Goal: Entertainment & Leisure: Consume media (video, audio)

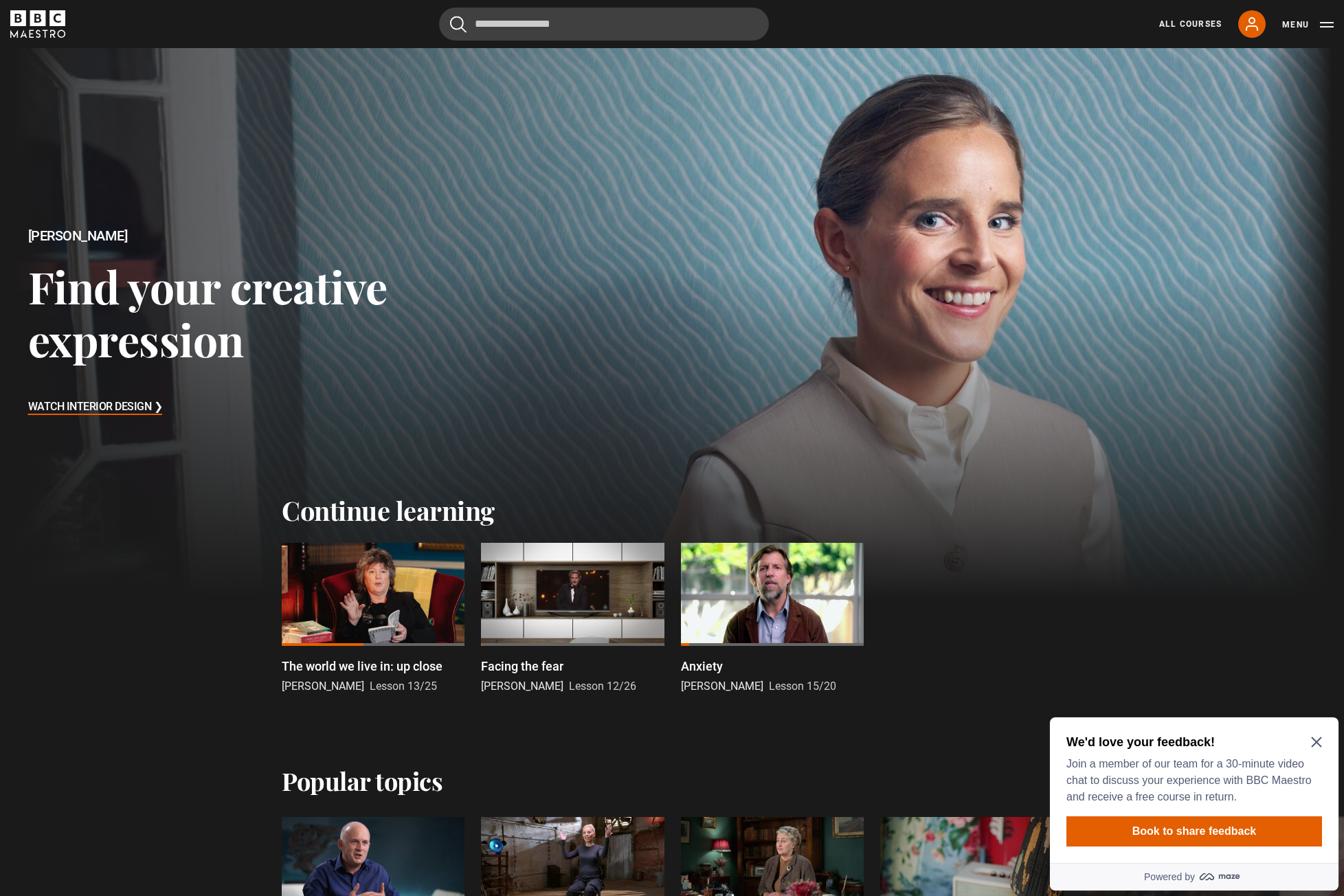
click at [397, 583] on div at bounding box center [373, 594] width 183 height 103
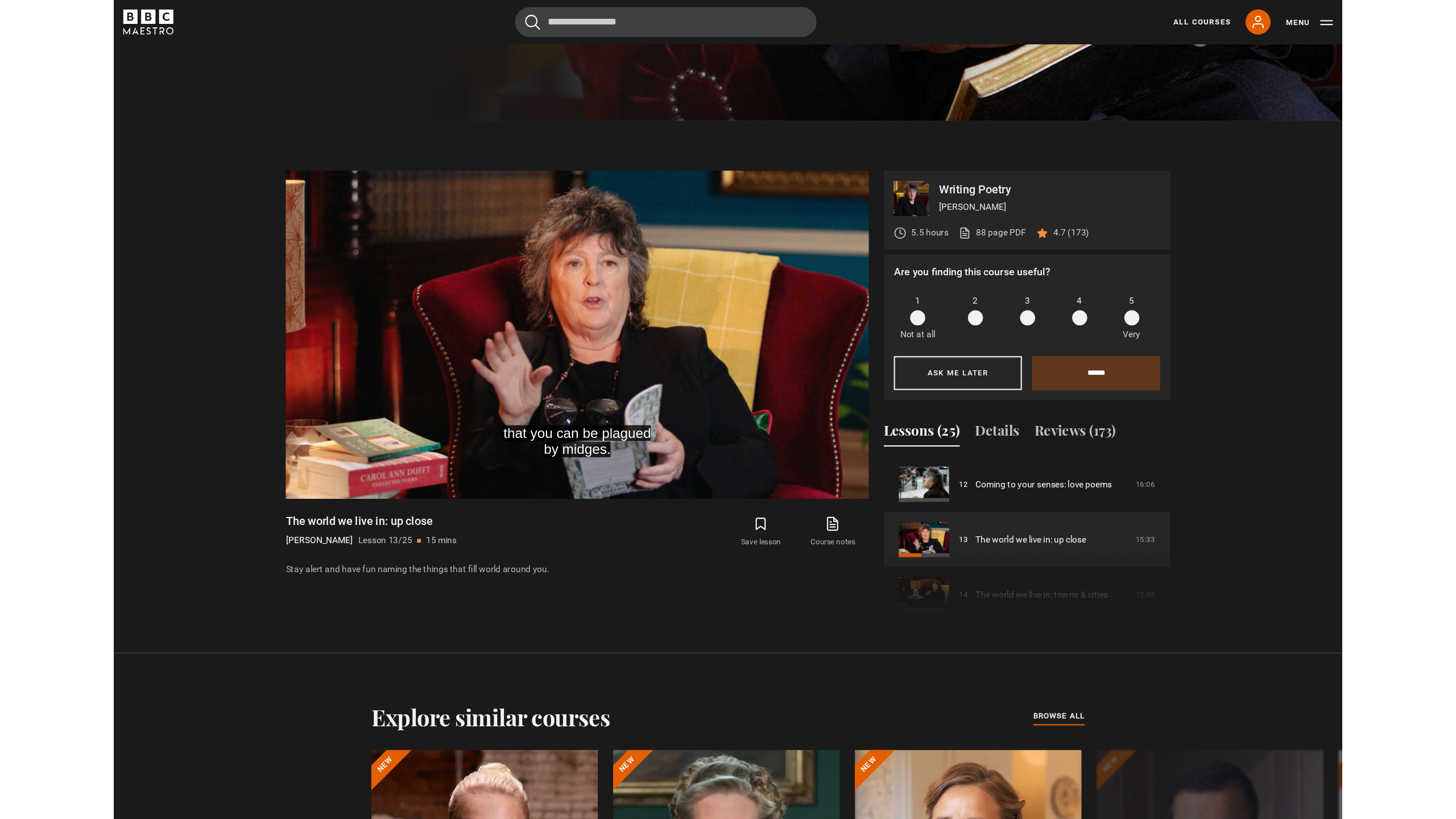
scroll to position [633, 0]
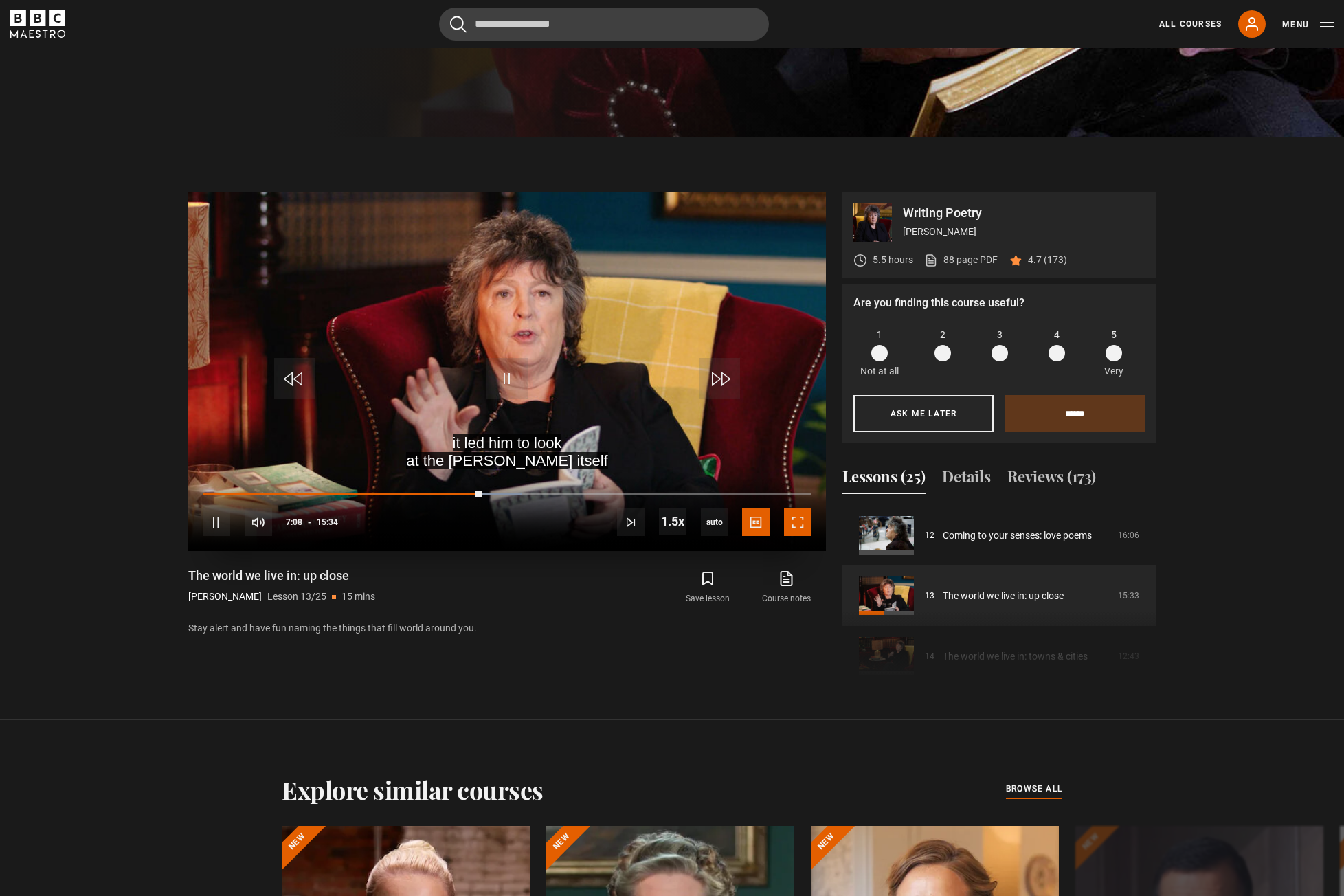
click at [804, 513] on span "Video Player" at bounding box center [797, 522] width 28 height 28
drag, startPoint x: 802, startPoint y: 521, endPoint x: 882, endPoint y: 588, distance: 104.4
click at [802, 521] on span "Video Player" at bounding box center [797, 522] width 28 height 28
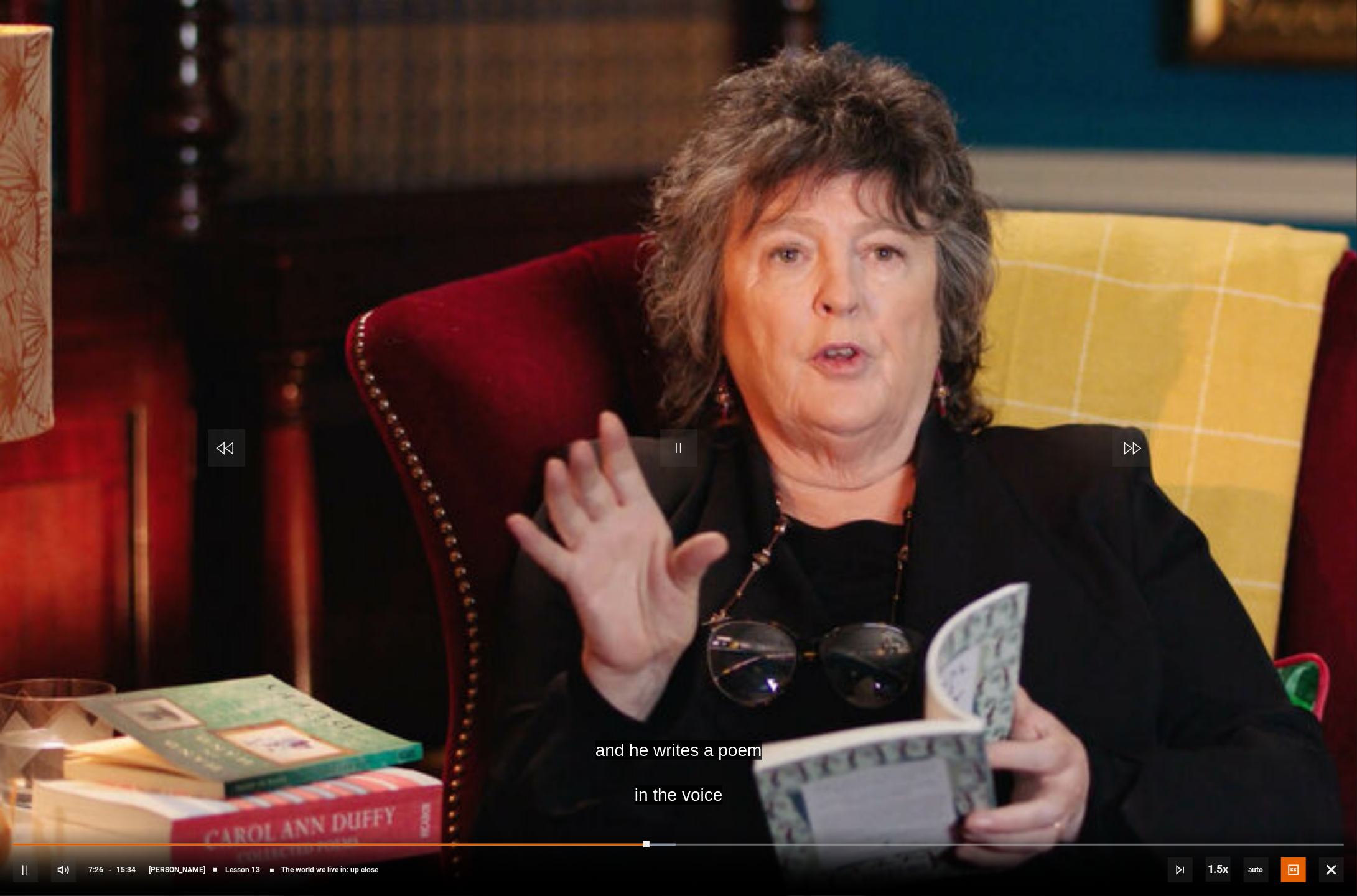
click at [793, 514] on video "Video Player" at bounding box center [678, 448] width 1357 height 896
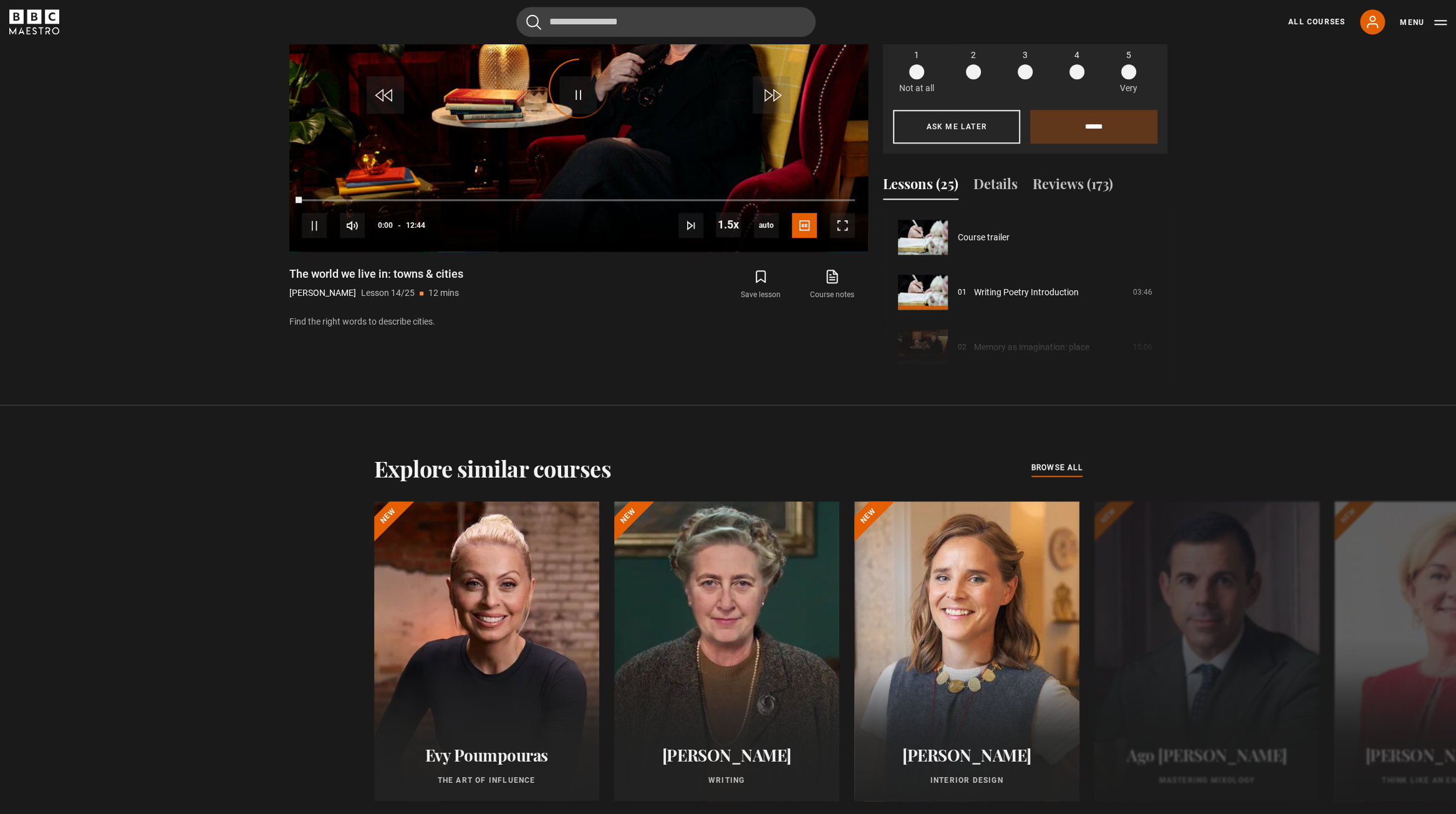
scroll to position [714, 0]
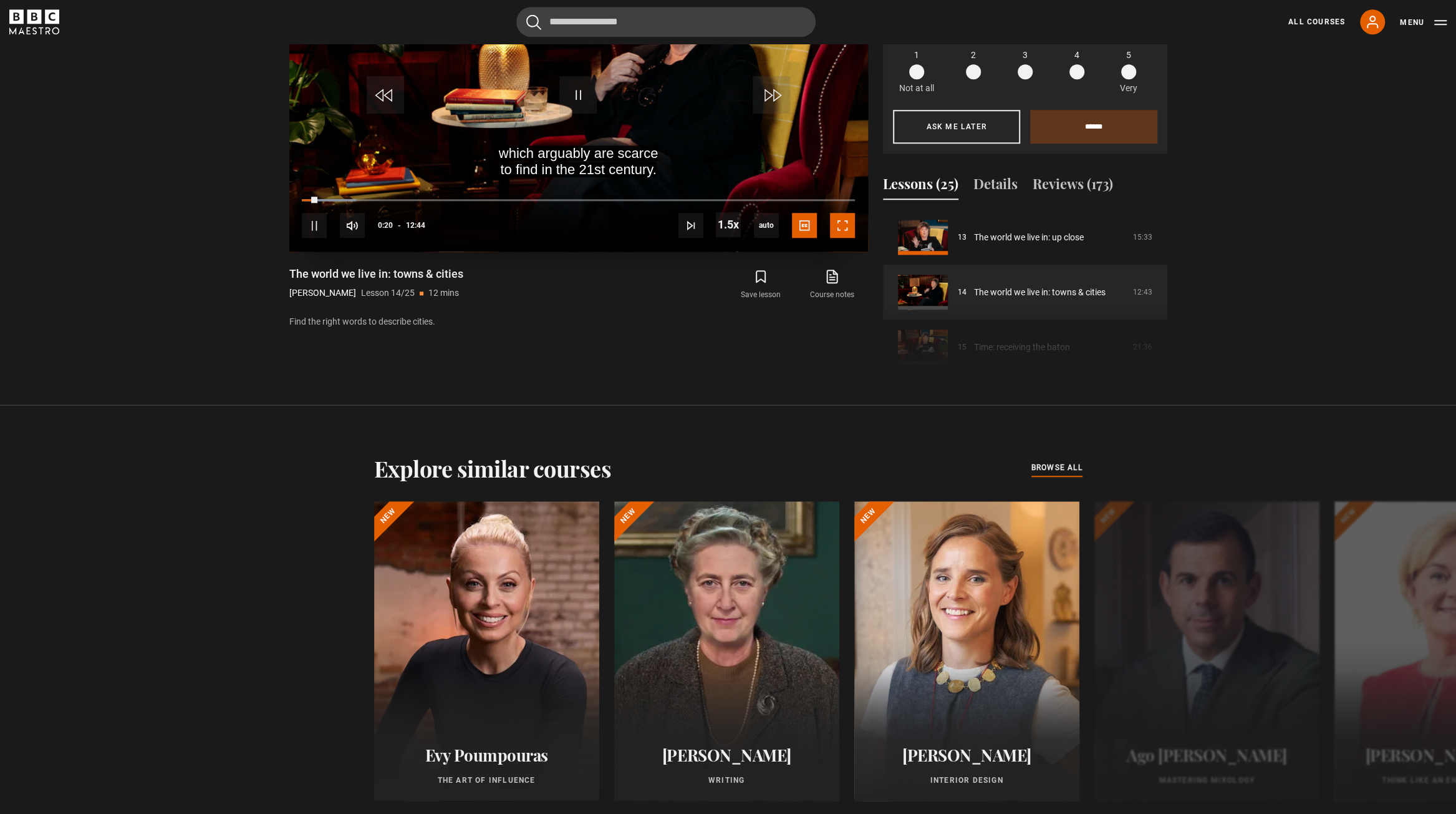
click at [845, 230] on span "Video Player" at bounding box center [843, 226] width 25 height 25
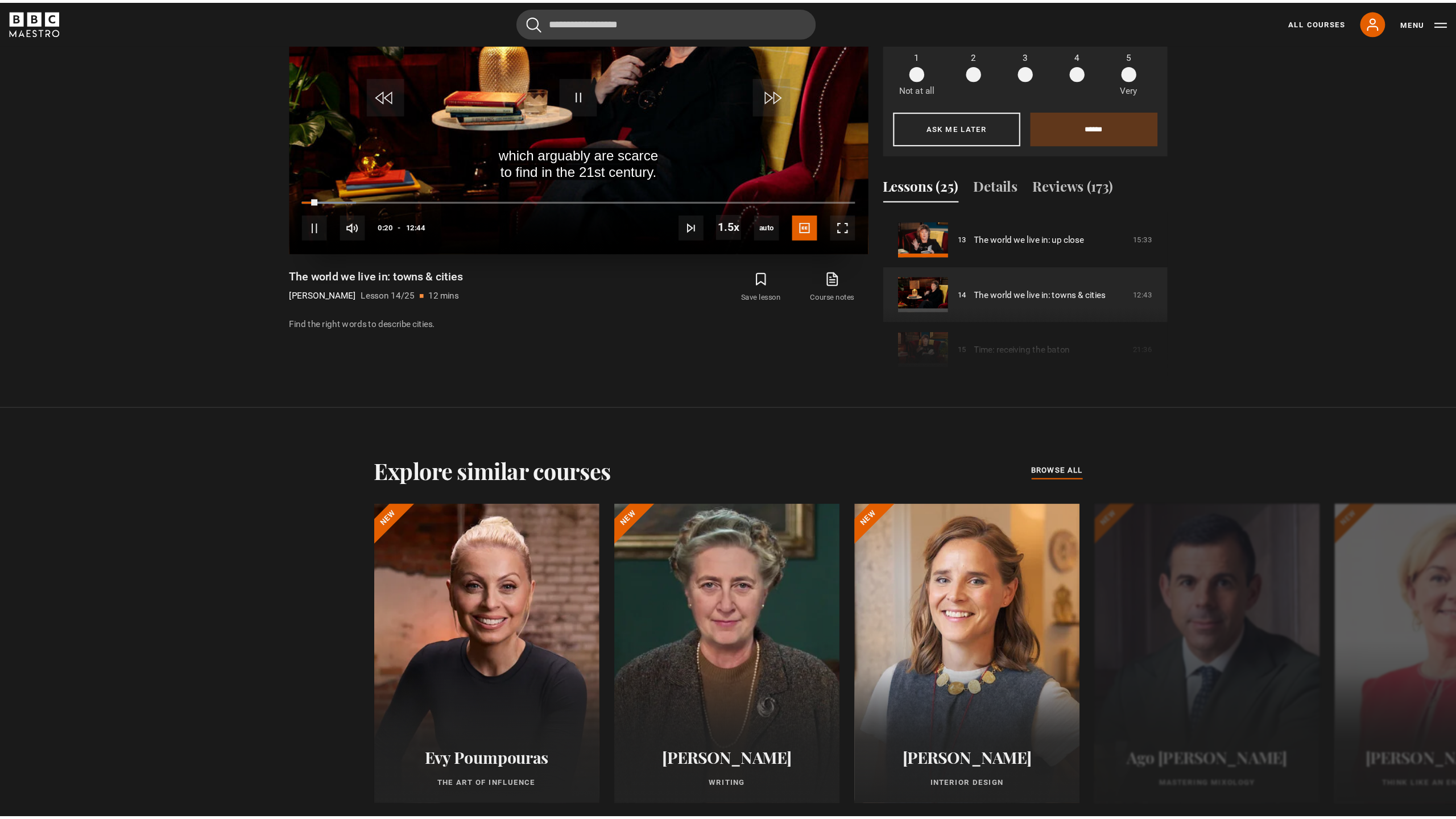
scroll to position [793, 0]
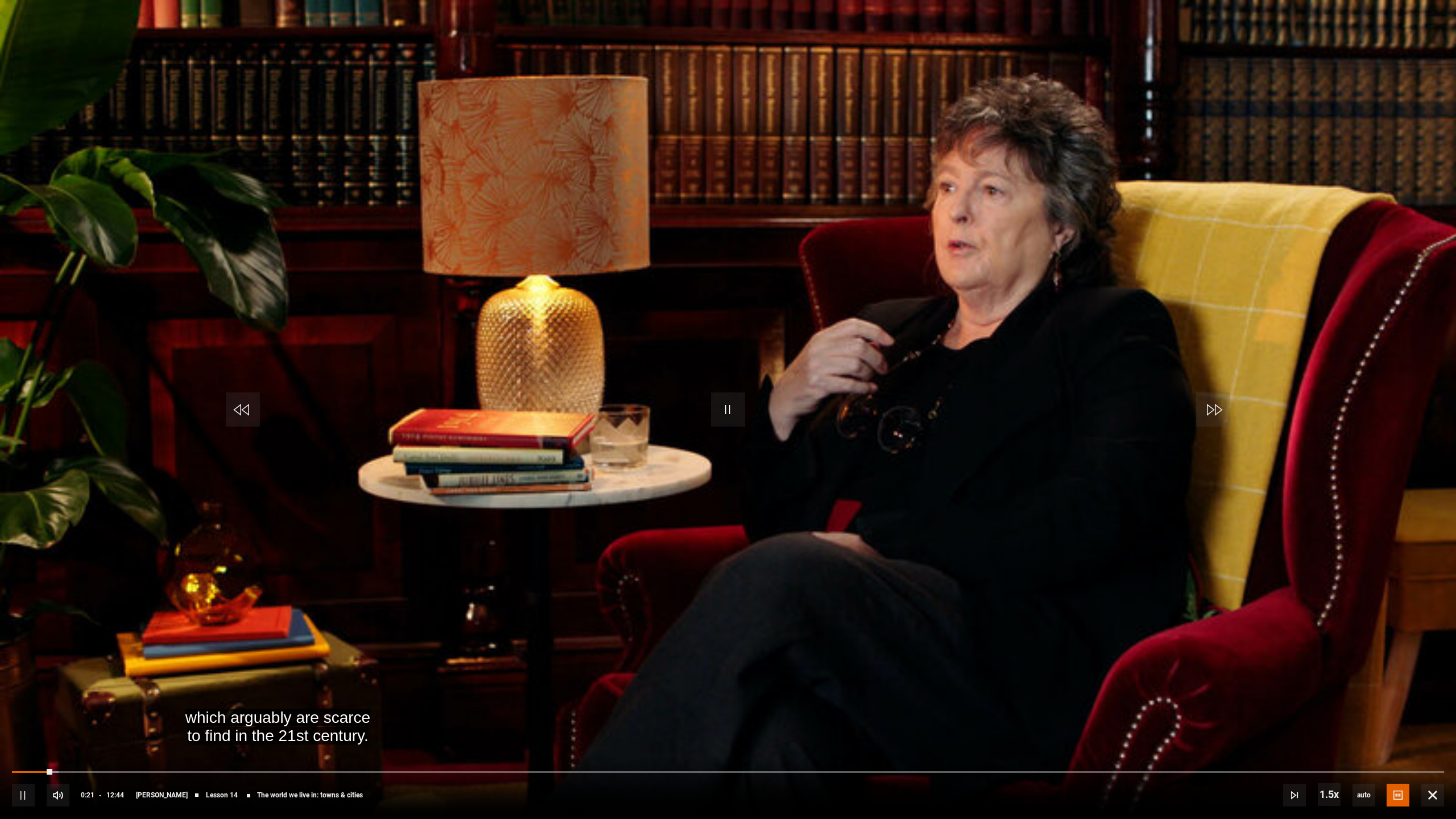
click at [928, 278] on video "Video Player" at bounding box center [728, 409] width 1456 height 819
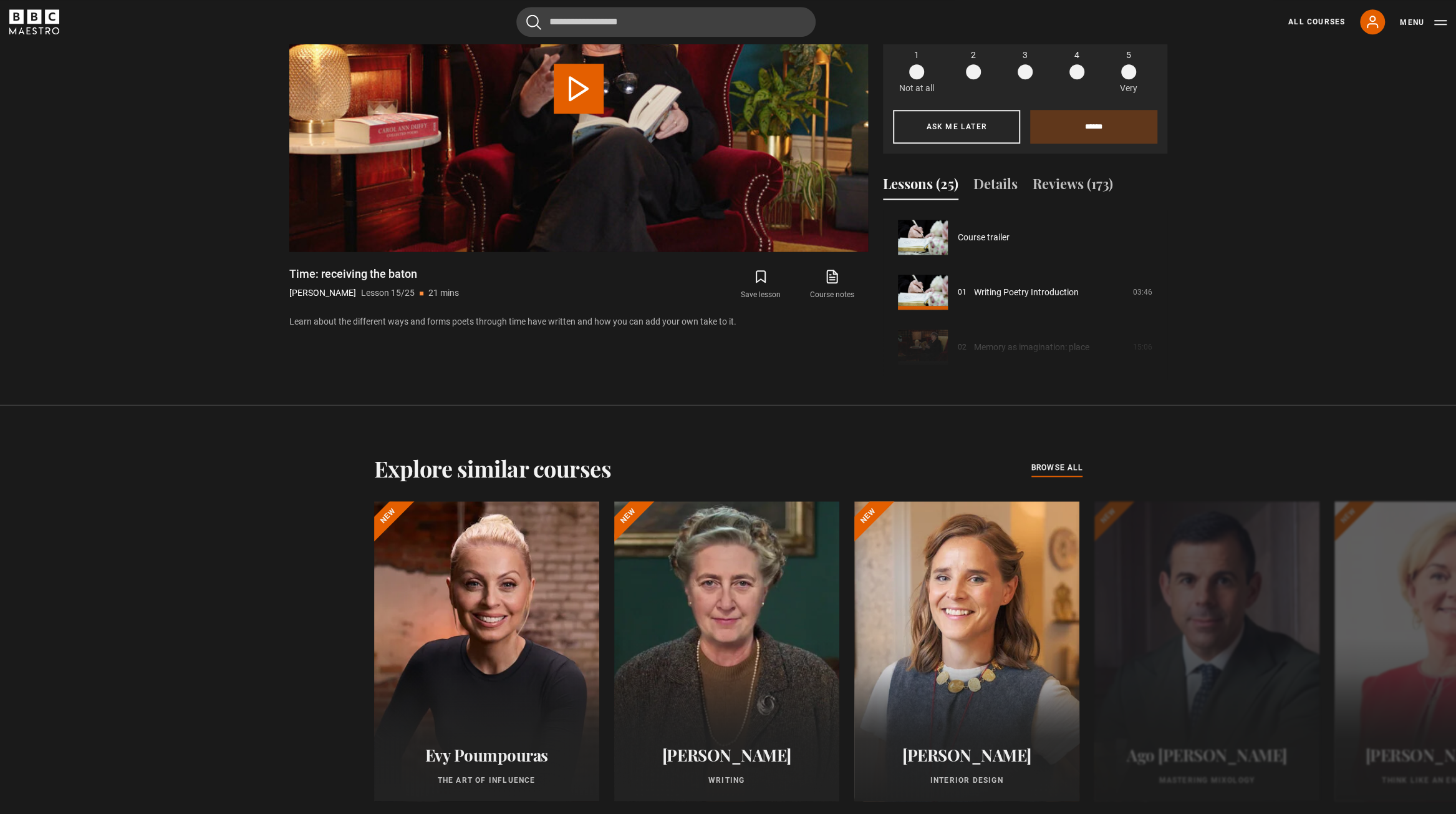
scroll to position [769, 0]
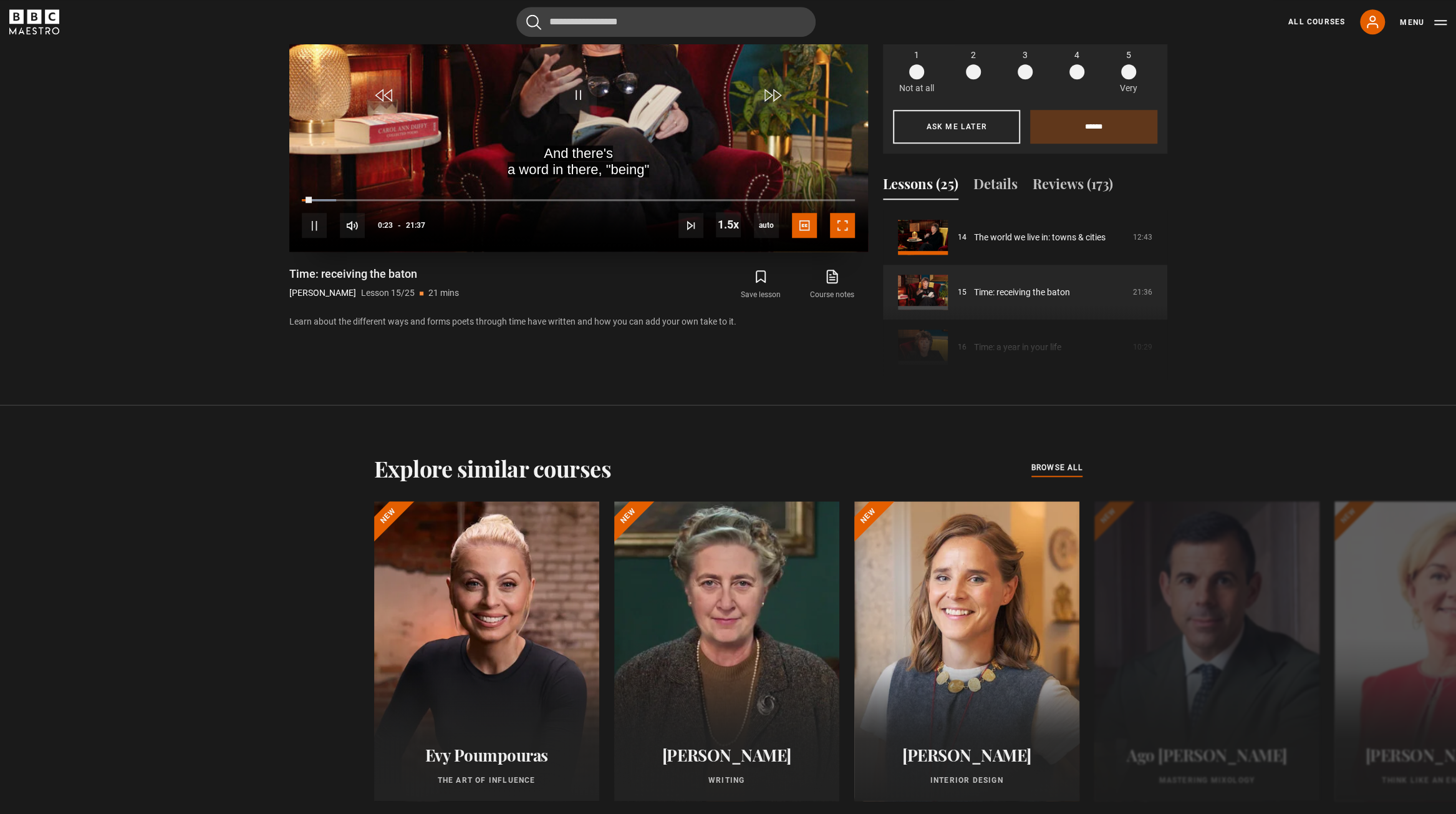
click at [836, 225] on span "Video Player" at bounding box center [843, 226] width 25 height 25
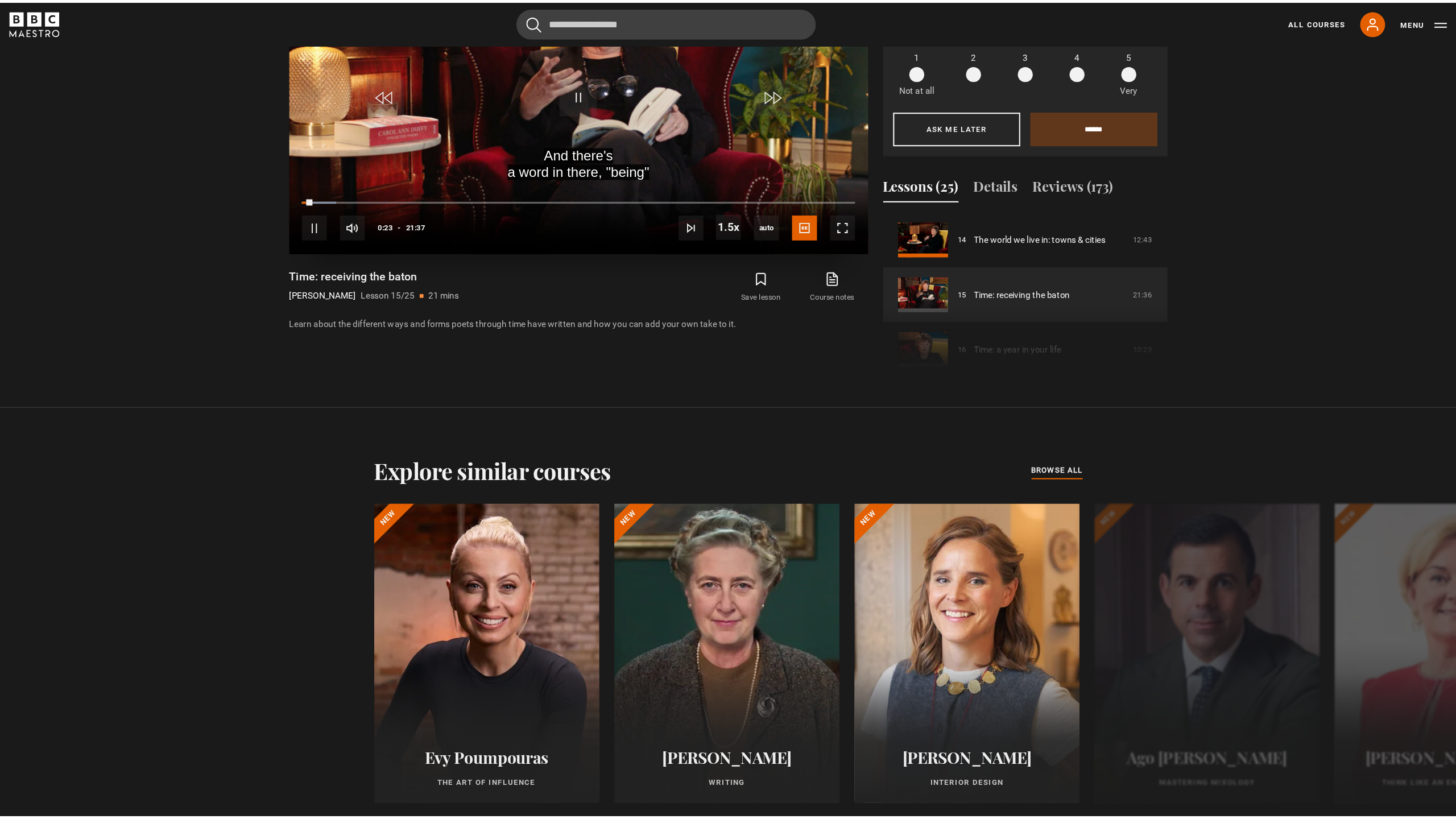
scroll to position [793, 0]
